Goal: Find specific page/section: Find specific page/section

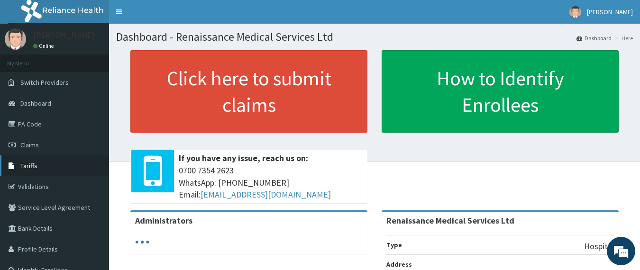
click at [32, 171] on link "Tariffs" at bounding box center [54, 166] width 109 height 21
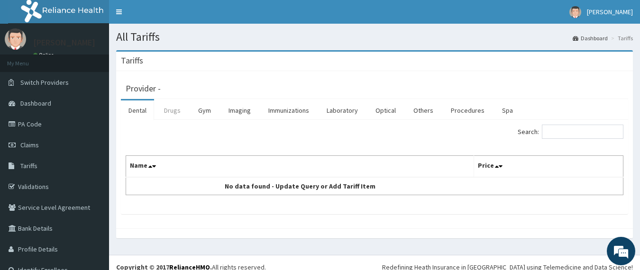
click at [173, 108] on link "Drugs" at bounding box center [173, 111] width 32 height 20
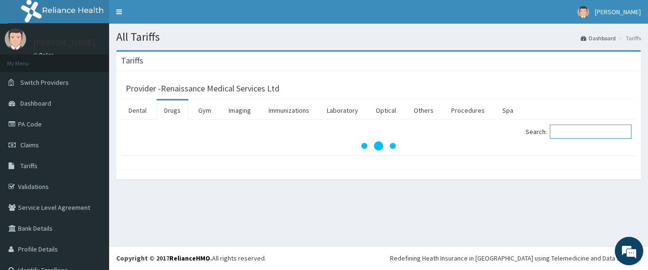
click at [585, 129] on input "Search:" at bounding box center [591, 132] width 82 height 14
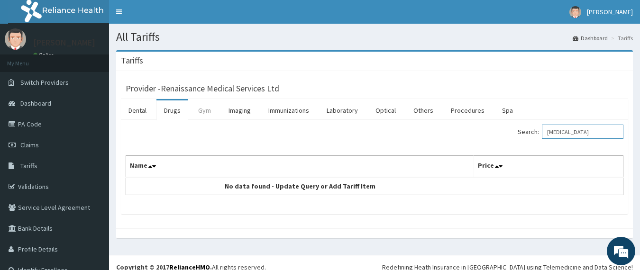
type input "ecg"
click at [198, 112] on link "Gym" at bounding box center [205, 111] width 28 height 20
click at [244, 115] on link "Imaging" at bounding box center [239, 111] width 37 height 20
click at [458, 110] on link "Procedures" at bounding box center [467, 111] width 49 height 20
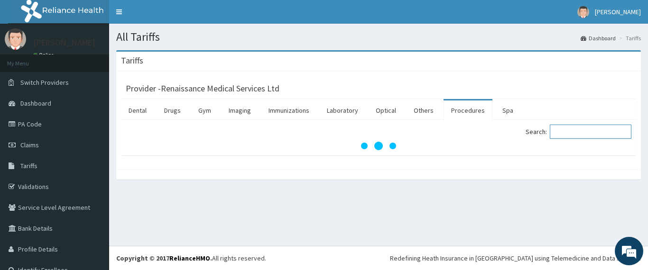
click at [587, 127] on input "Search:" at bounding box center [591, 132] width 82 height 14
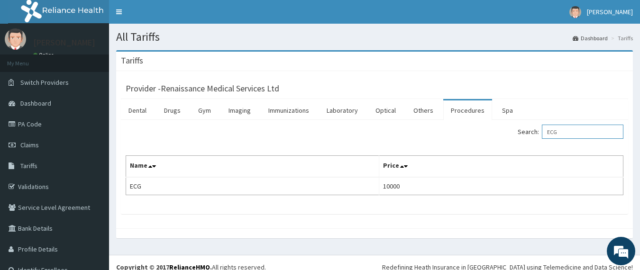
type input "ECG"
click at [340, 108] on link "Laboratory" at bounding box center [342, 111] width 46 height 20
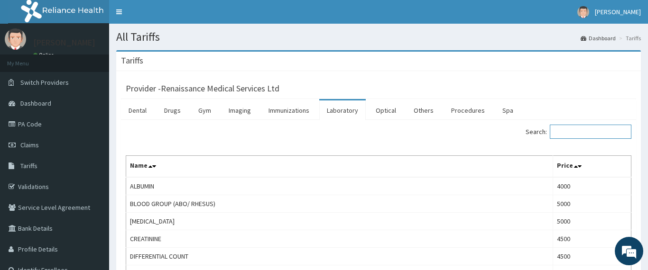
click at [575, 133] on input "Search:" at bounding box center [591, 132] width 82 height 14
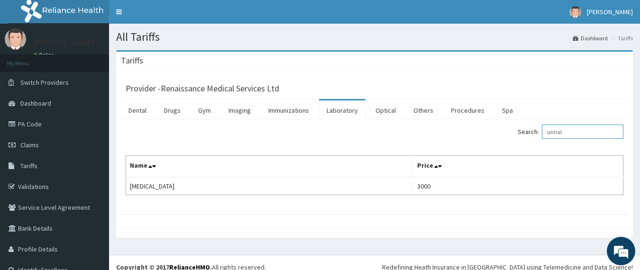
type input "urinal"
